Goal: Register for event/course

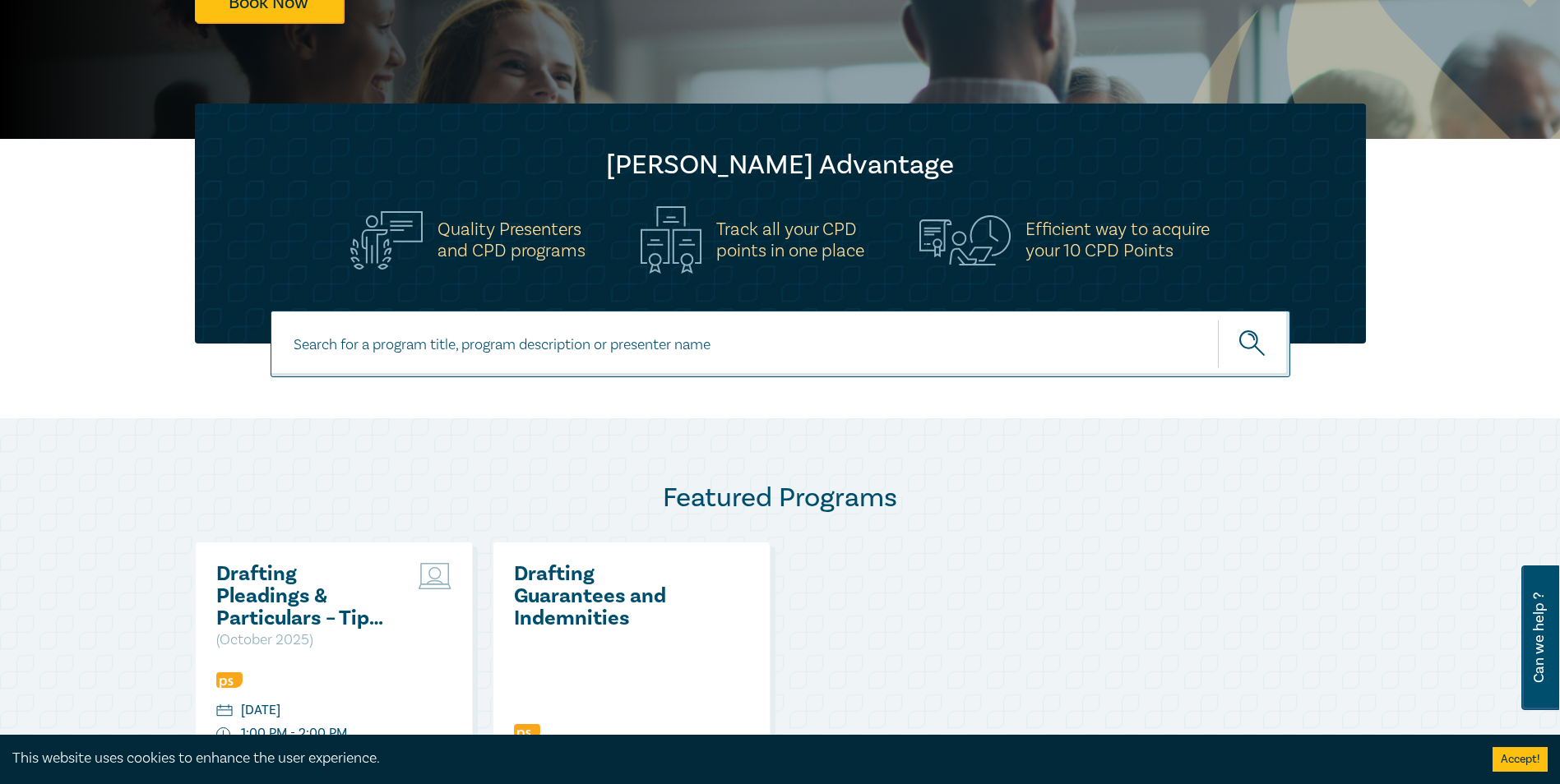
scroll to position [247, 0]
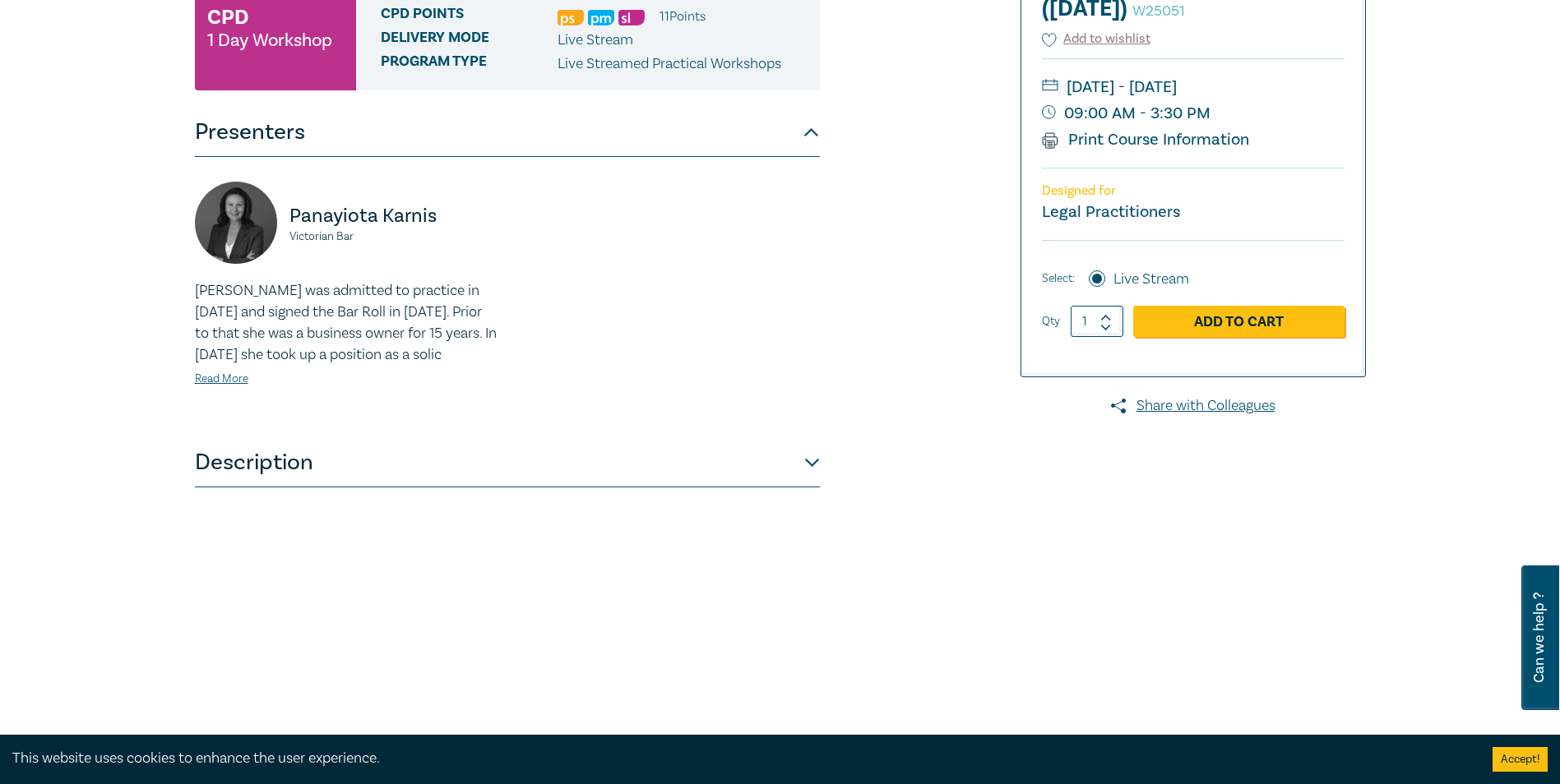
scroll to position [329, 0]
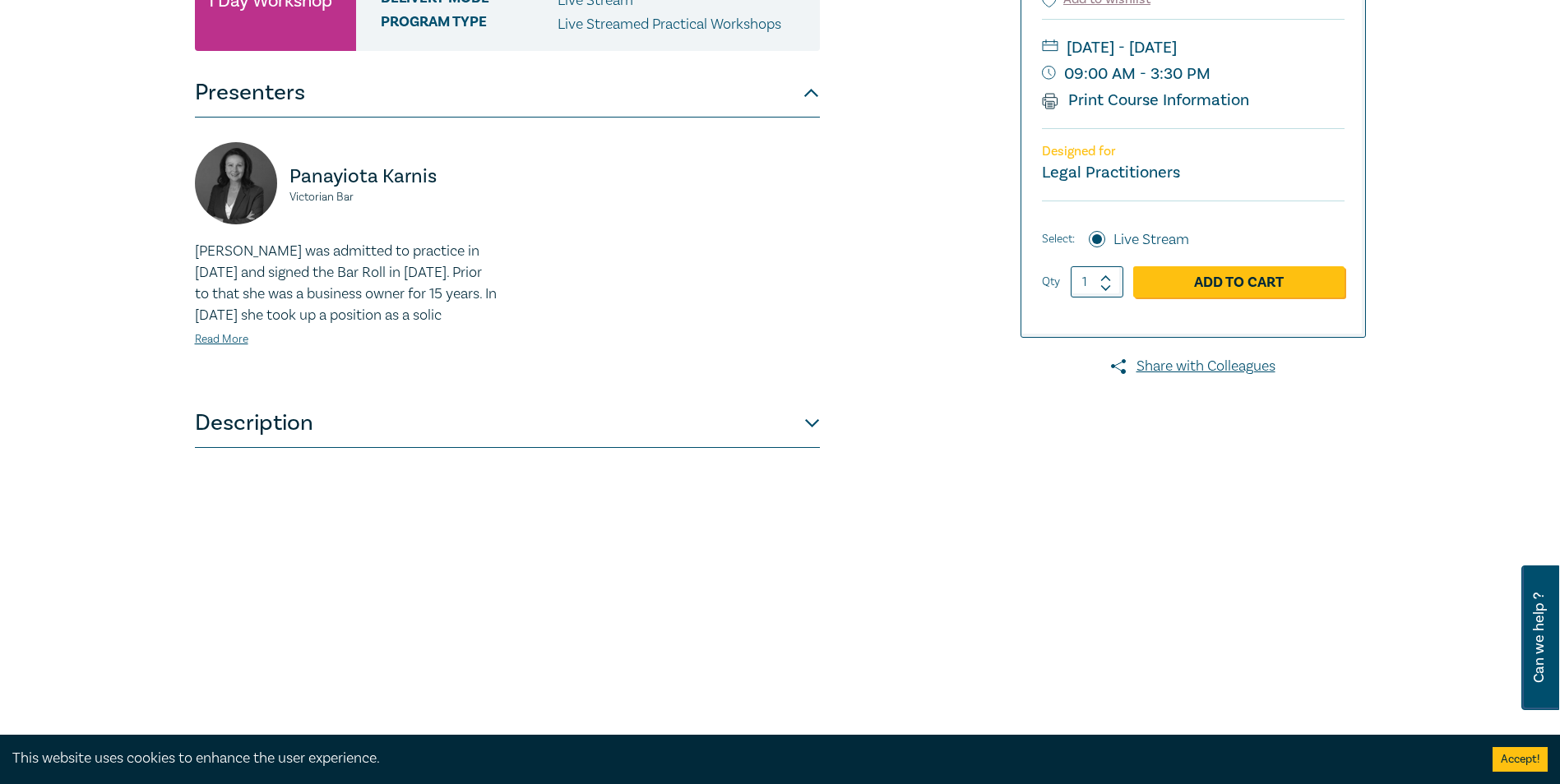
click at [805, 448] on button "Description" at bounding box center [507, 424] width 625 height 50
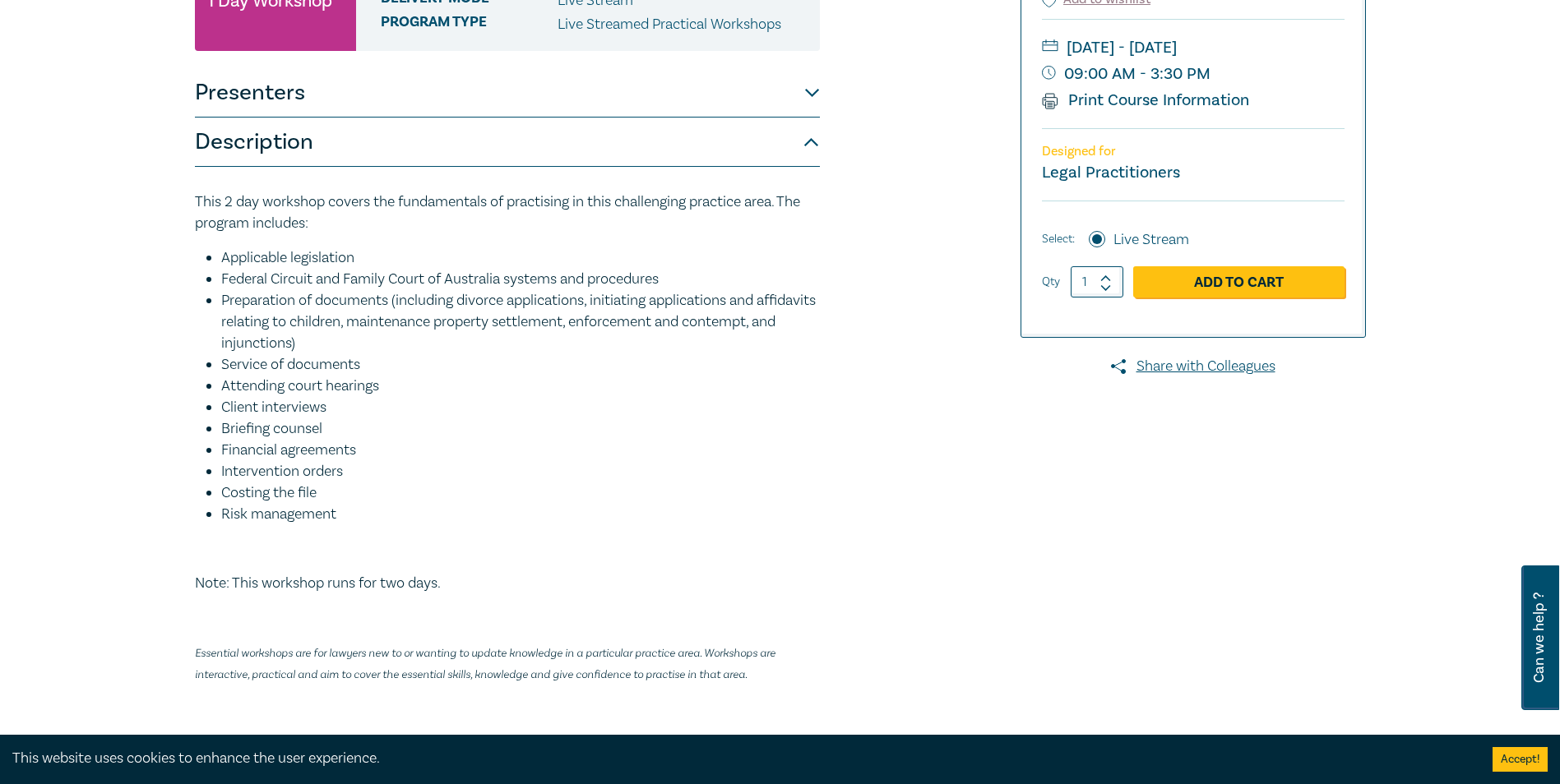
click at [773, 117] on button "Presenters" at bounding box center [507, 93] width 625 height 50
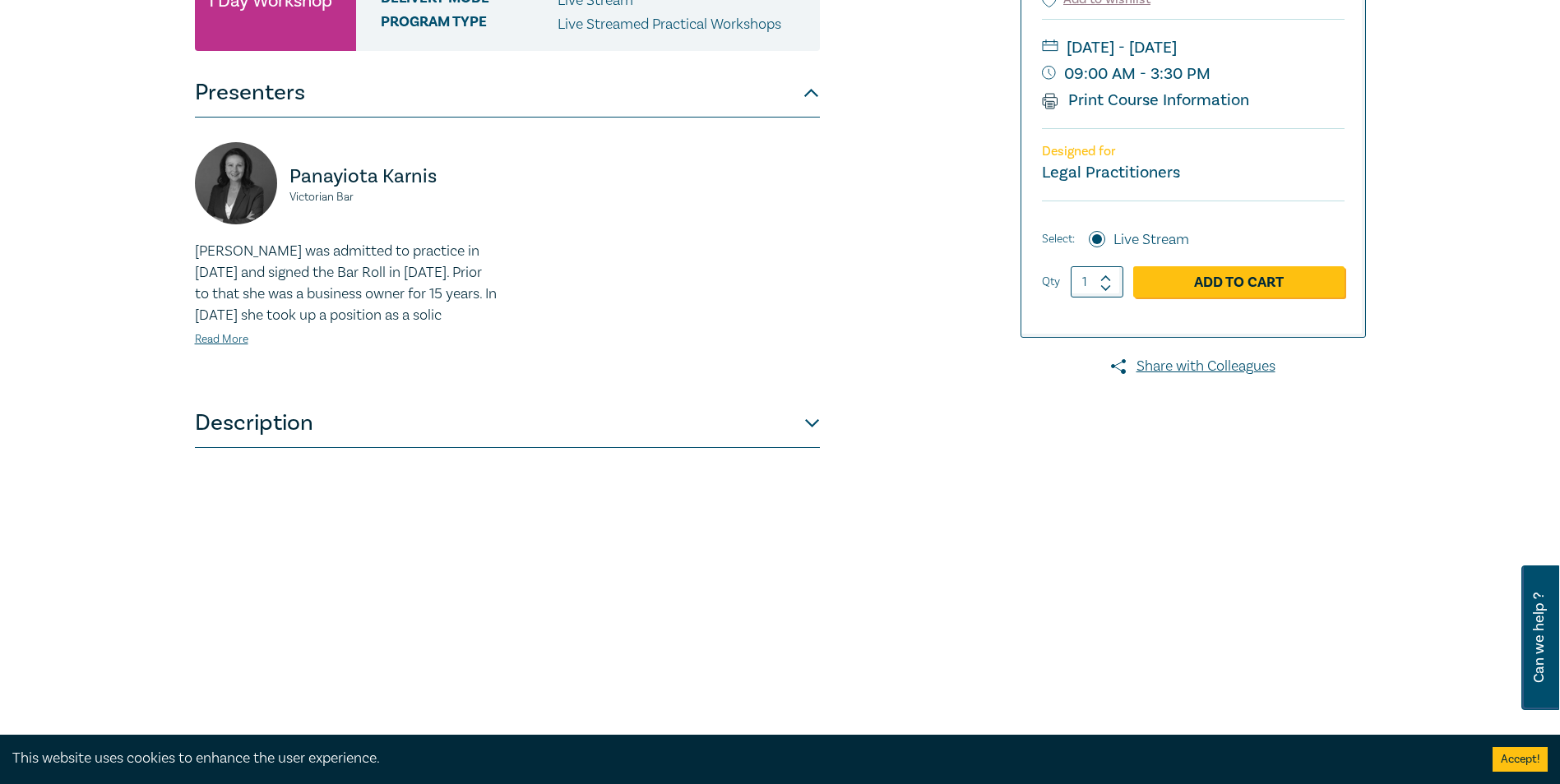
click at [772, 448] on button "Description" at bounding box center [507, 424] width 625 height 50
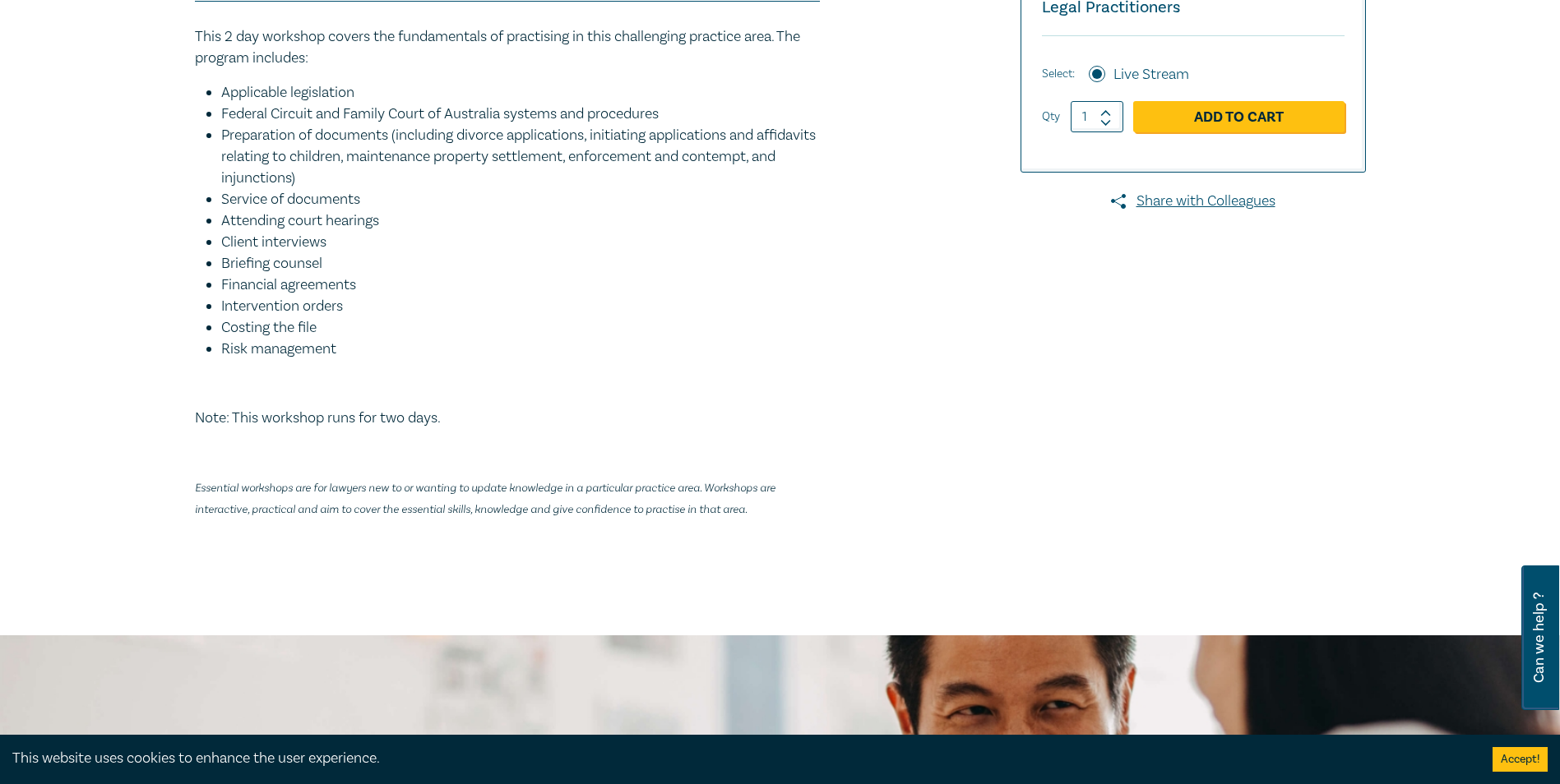
scroll to position [493, 0]
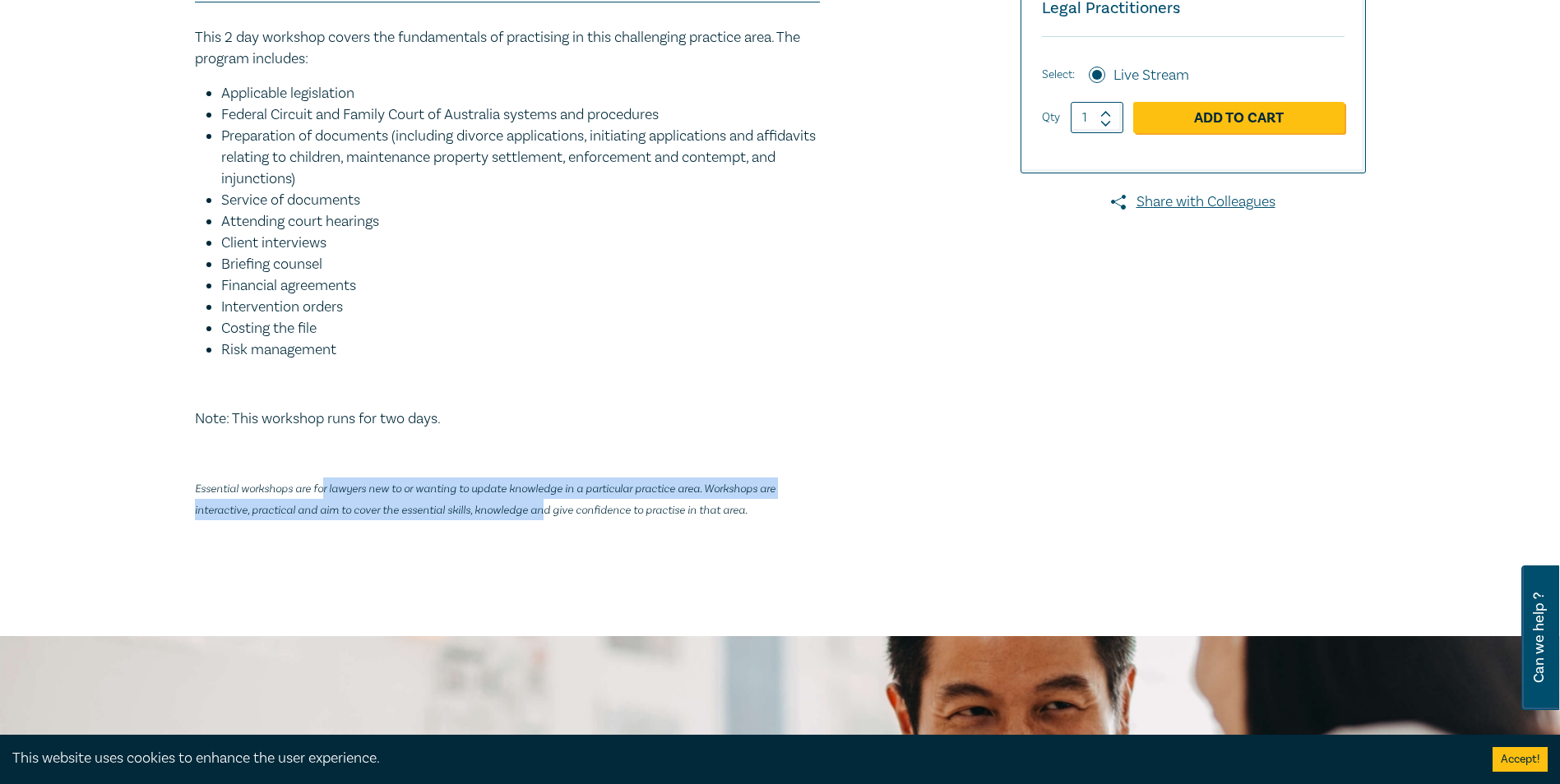
drag, startPoint x: 322, startPoint y: 535, endPoint x: 545, endPoint y: 546, distance: 223.3
click at [545, 520] on p "Essential workshops are for lawyers new to or wanting to update knowledge in a …" at bounding box center [507, 499] width 625 height 43
drag, startPoint x: 545, startPoint y: 546, endPoint x: 511, endPoint y: 562, distance: 37.6
click at [511, 520] on p "Essential workshops are for lawyers new to or wanting to update knowledge in a …" at bounding box center [507, 499] width 625 height 43
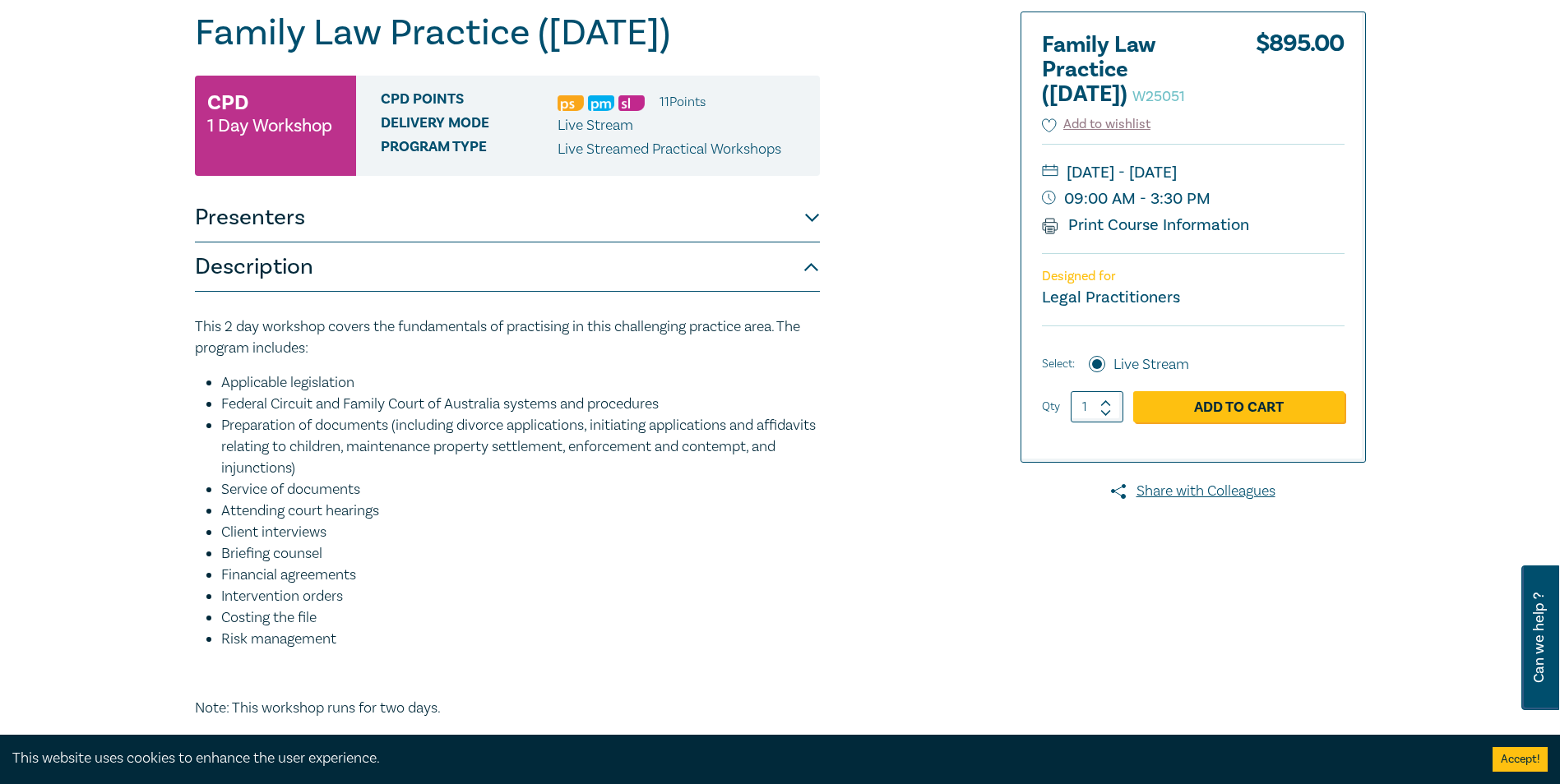
scroll to position [0, 0]
